Goal: Find specific page/section: Find specific page/section

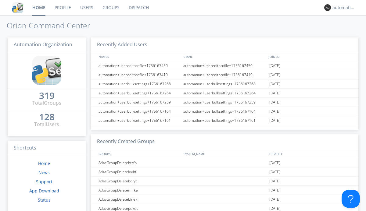
click at [138, 8] on link "Dispatch" at bounding box center [138, 7] width 29 height 15
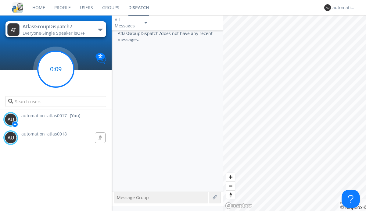
click at [56, 69] on g at bounding box center [56, 69] width 36 height 36
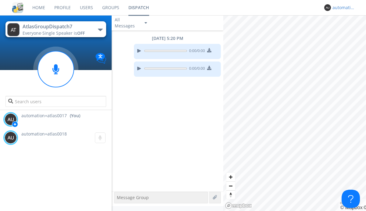
click at [342, 8] on div "automation+atlas0017" at bounding box center [344, 8] width 23 height 6
